Goal: Information Seeking & Learning: Learn about a topic

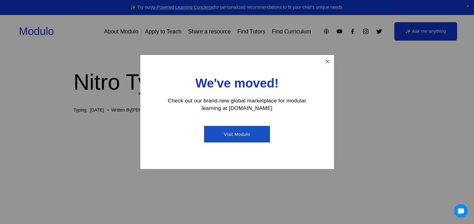
click at [332, 59] on link "Close" at bounding box center [327, 61] width 11 height 11
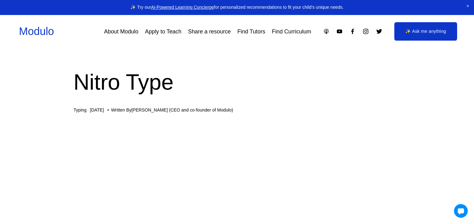
scroll to position [327, 0]
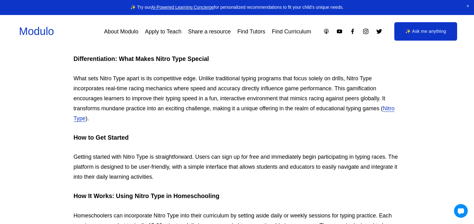
click at [449, 36] on link "✨ Ask me anything" at bounding box center [425, 31] width 63 height 19
click at [456, 209] on div at bounding box center [460, 211] width 14 height 14
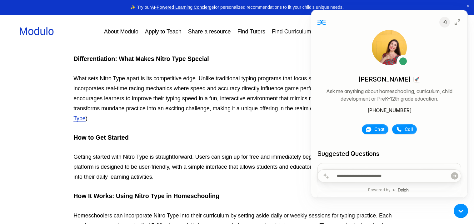
click at [461, 211] on div at bounding box center [460, 211] width 14 height 14
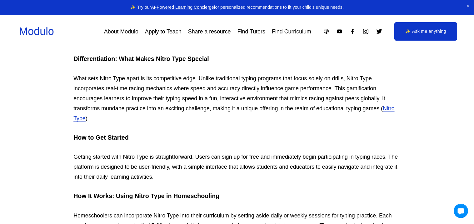
click at [461, 211] on div at bounding box center [460, 211] width 14 height 14
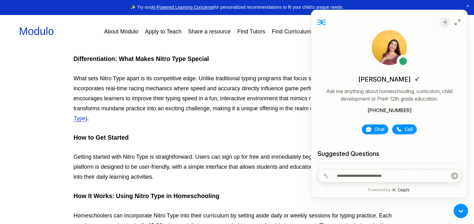
click at [461, 211] on div at bounding box center [460, 211] width 14 height 14
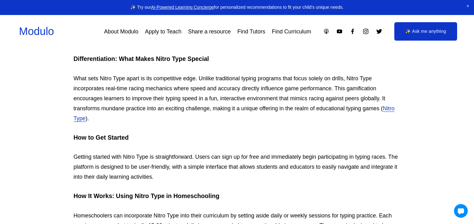
click at [459, 206] on div at bounding box center [460, 211] width 14 height 14
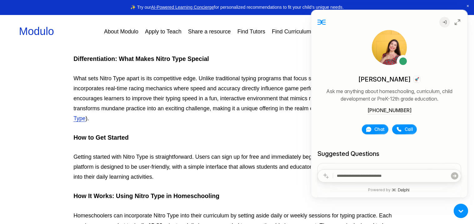
click at [458, 207] on div at bounding box center [460, 211] width 14 height 14
